Goal: Find specific page/section: Find specific page/section

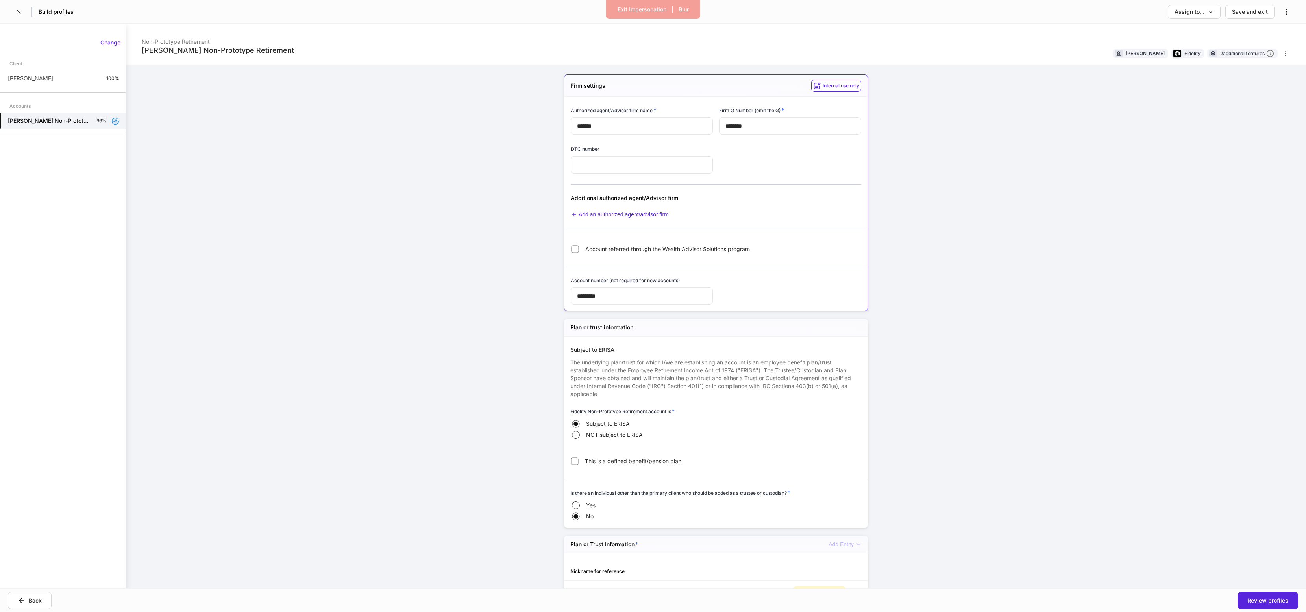
click at [937, 316] on div "Sharon Adams's Non-Prototype Retirement Non-Prototype Retirement Sharon Adams F…" at bounding box center [716, 306] width 1180 height 565
click at [85, 80] on div "Sharon Adams 100%" at bounding box center [63, 78] width 126 height 16
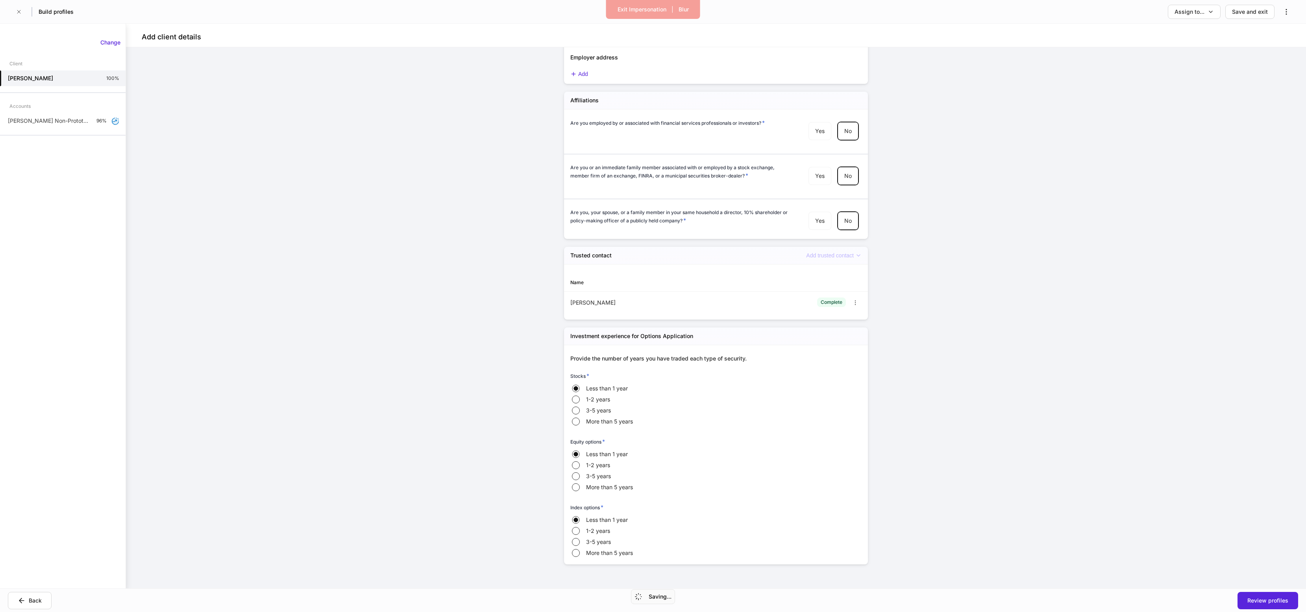
scroll to position [870, 0]
